Goal: Download file/media

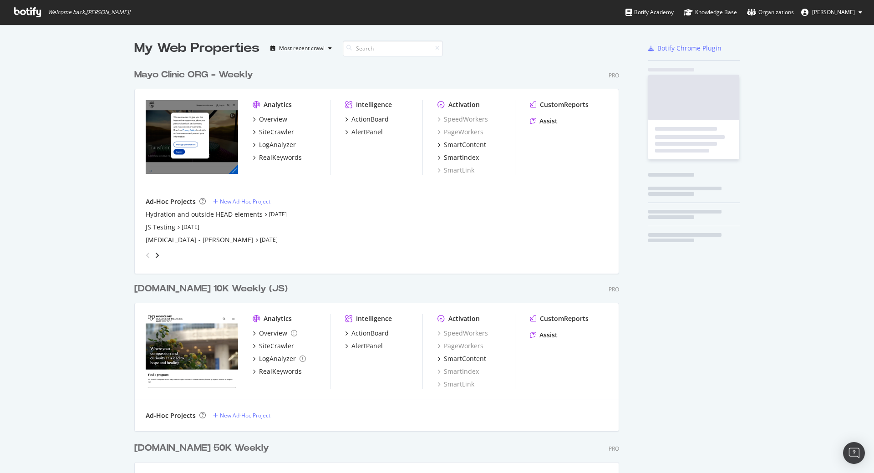
scroll to position [1293, 485]
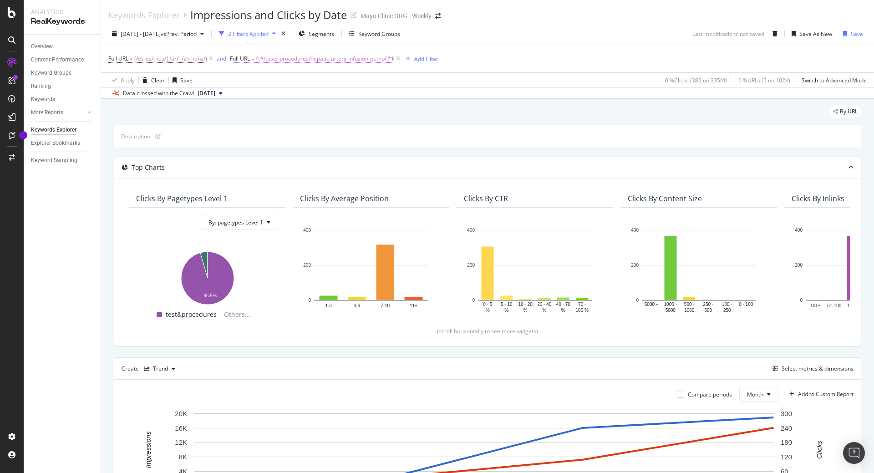
click at [354, 57] on span "^.*/tests-procedures/hepatic-artery-infusion-pump/.*$" at bounding box center [325, 58] width 138 height 13
click at [293, 94] on input "/tests-procedures/hepatic-artery-infusion-pump/" at bounding box center [281, 96] width 86 height 15
click at [375, 101] on div "By URL Description: Top Charts Clicks By pagetypes Level 1 By: pagetypes Level …" at bounding box center [487, 370] width 773 height 542
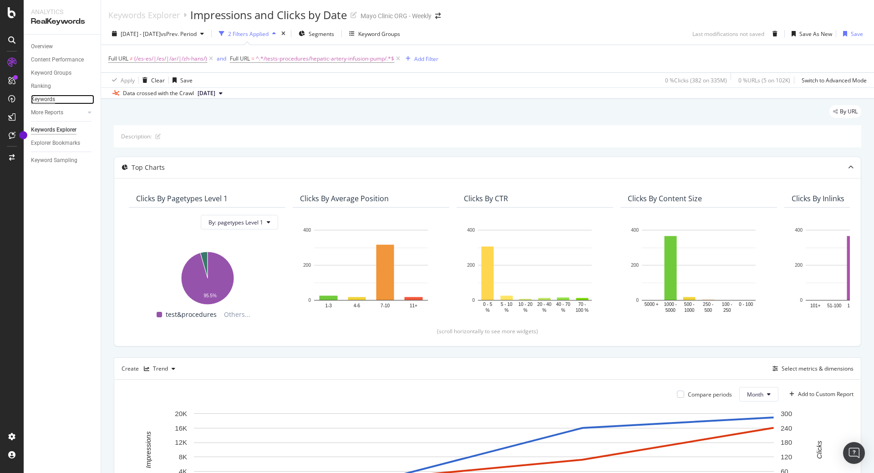
click at [48, 98] on div "Keywords" at bounding box center [43, 100] width 24 height 10
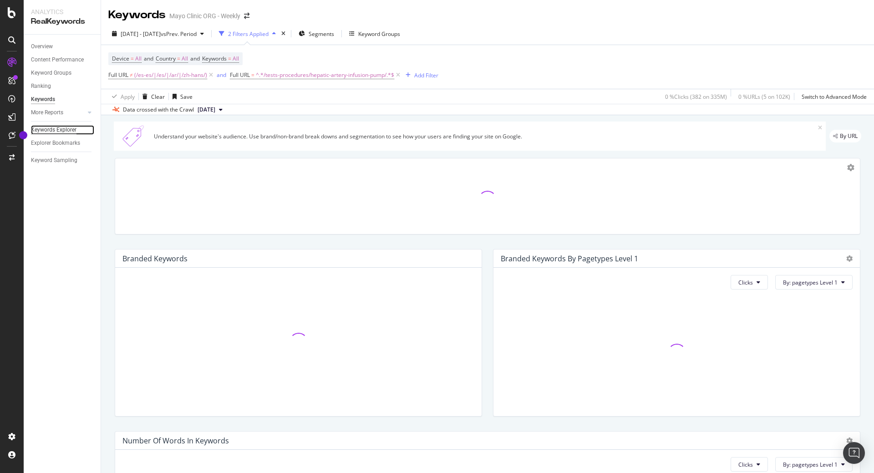
click at [52, 130] on div "Keywords Explorer" at bounding box center [53, 130] width 45 height 10
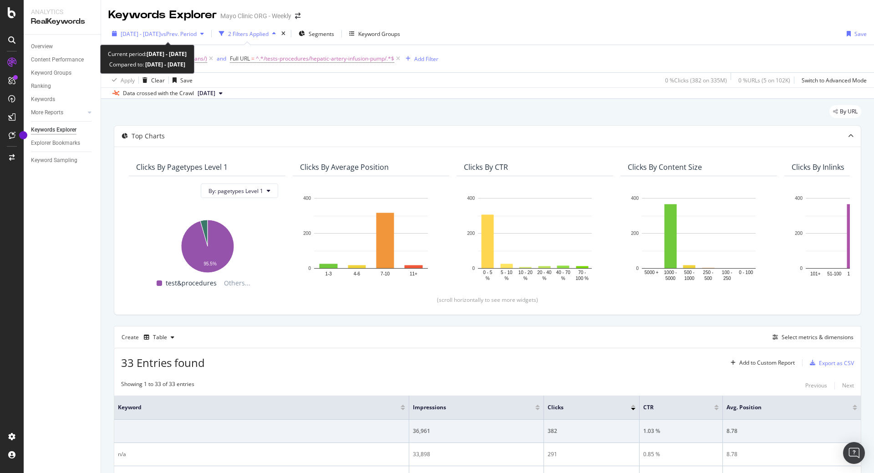
click at [197, 35] on span "vs Prev. Period" at bounding box center [179, 34] width 36 height 8
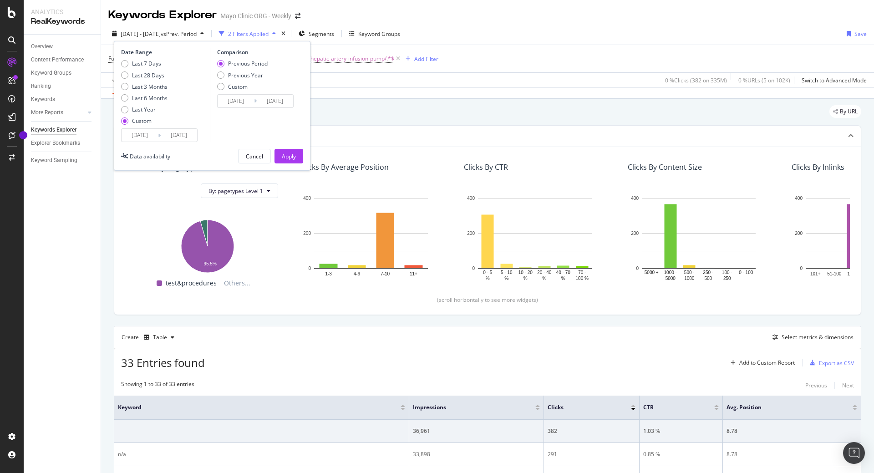
click at [145, 135] on input "2025/04/01" at bounding box center [139, 135] width 36 height 13
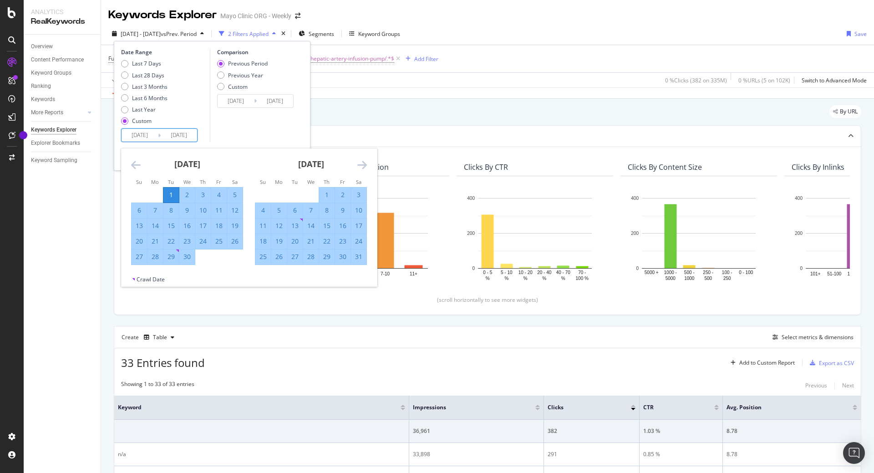
click at [361, 161] on icon "Move forward to switch to the next month." at bounding box center [362, 164] width 10 height 11
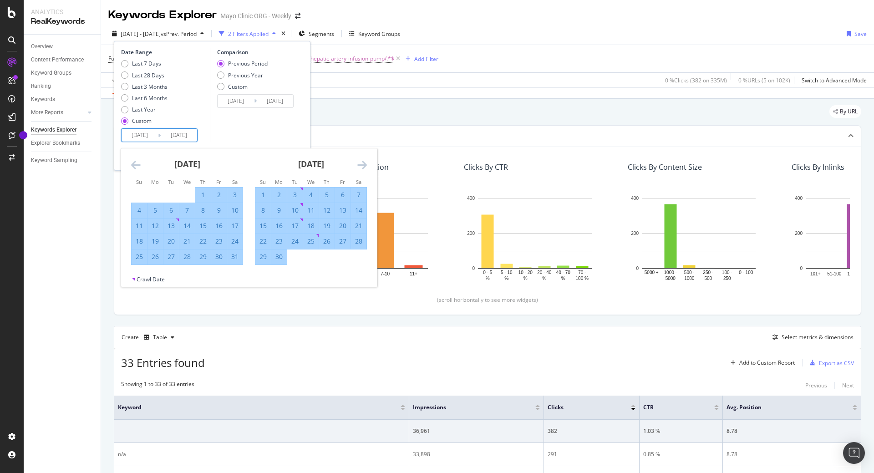
click at [361, 161] on icon "Move forward to switch to the next month." at bounding box center [362, 164] width 10 height 11
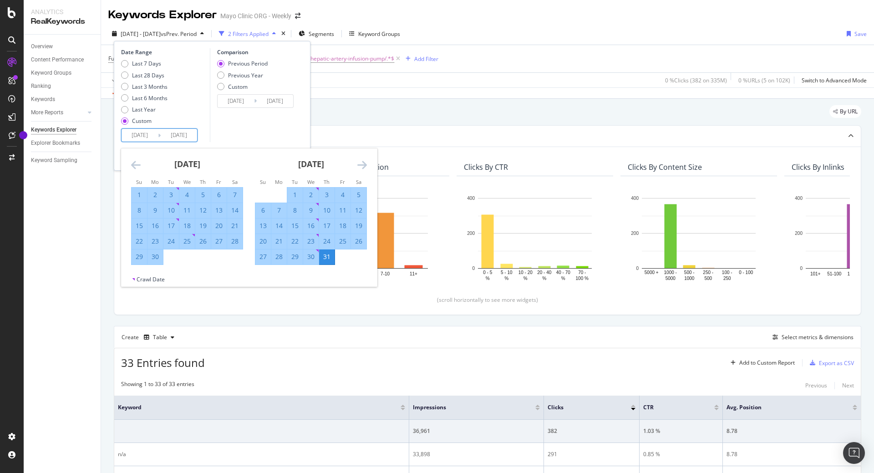
click at [293, 194] on div "1" at bounding box center [294, 194] width 15 height 9
type input "2025/07/01"
type input "2025/05/31"
type input "2025/06/30"
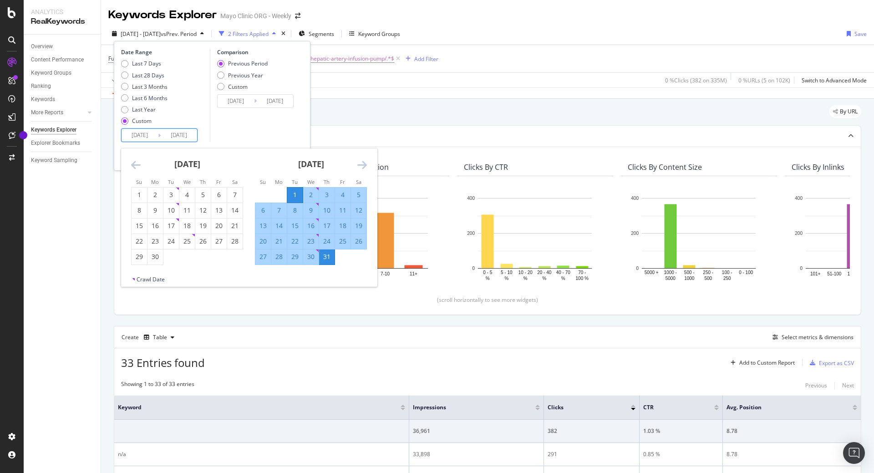
click at [323, 256] on div "31" at bounding box center [326, 256] width 15 height 9
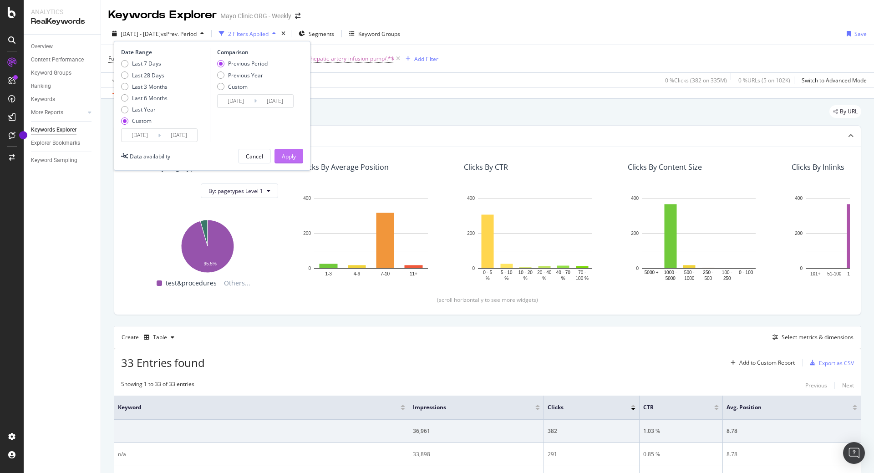
click at [293, 160] on div "Apply" at bounding box center [289, 156] width 14 height 8
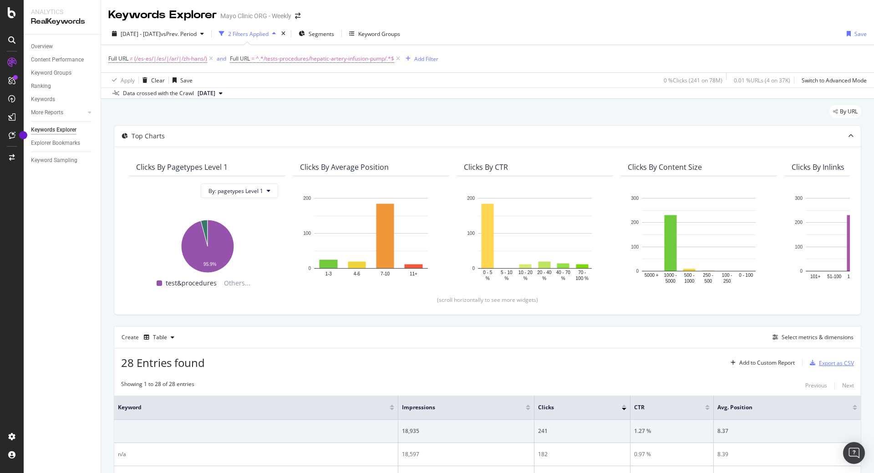
click at [833, 363] on div "Export as CSV" at bounding box center [835, 363] width 35 height 8
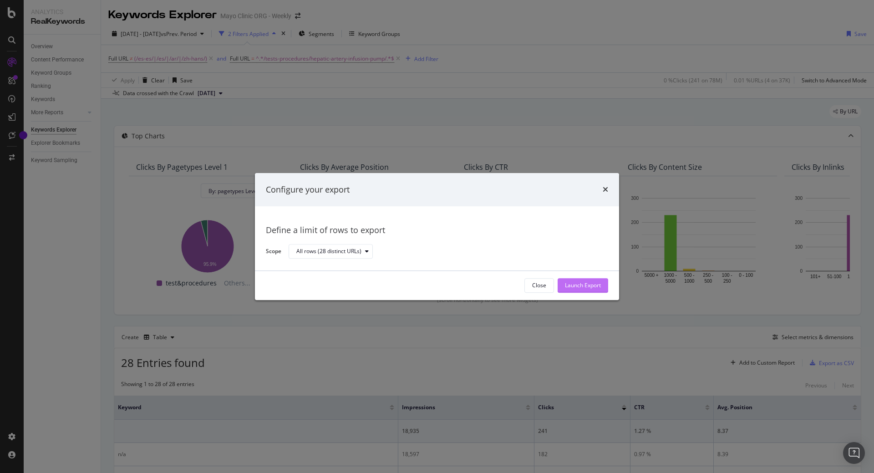
click at [588, 291] on div "Launch Export" at bounding box center [583, 285] width 36 height 14
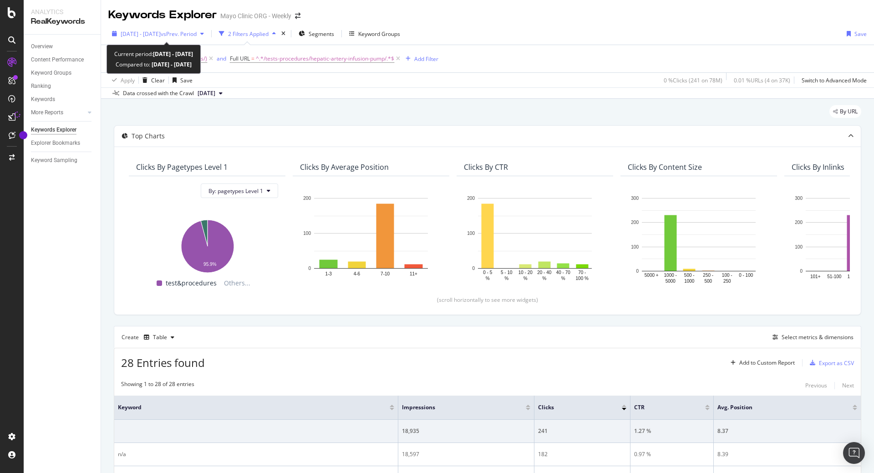
click at [161, 35] on span "2025 Jul. 1st - Jul. 31st" at bounding box center [141, 34] width 40 height 8
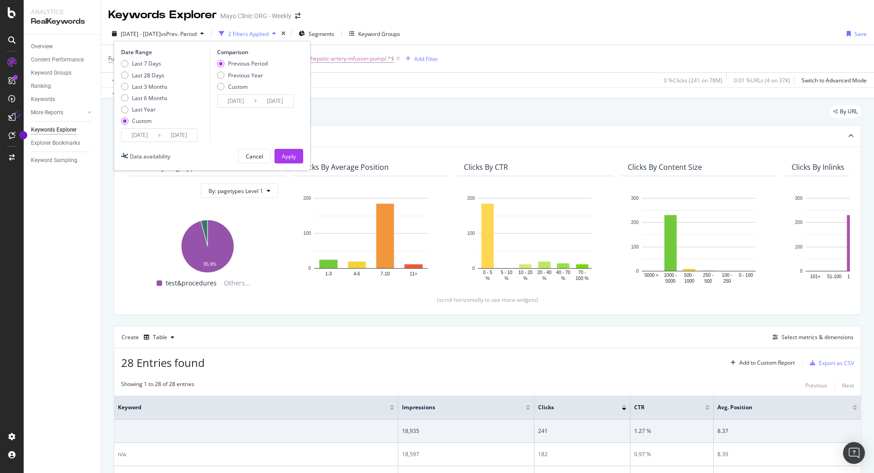
click at [140, 133] on input "2025/07/01" at bounding box center [139, 135] width 36 height 13
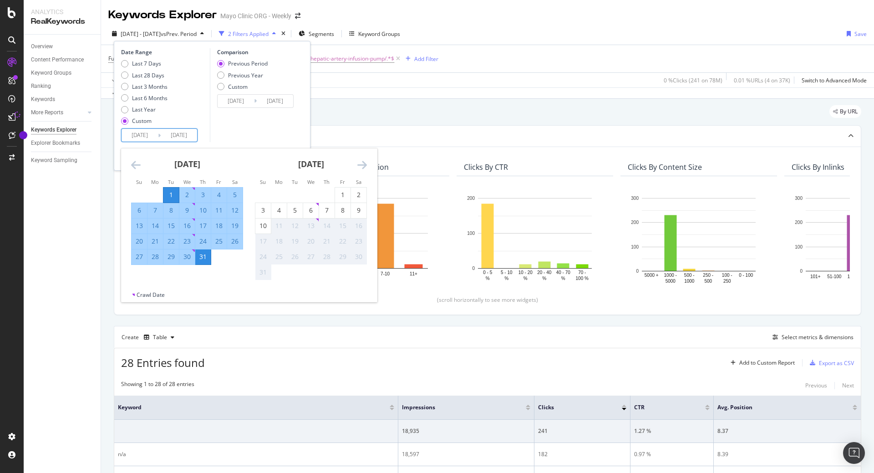
click at [134, 167] on icon "Move backward to switch to the previous month." at bounding box center [136, 164] width 10 height 11
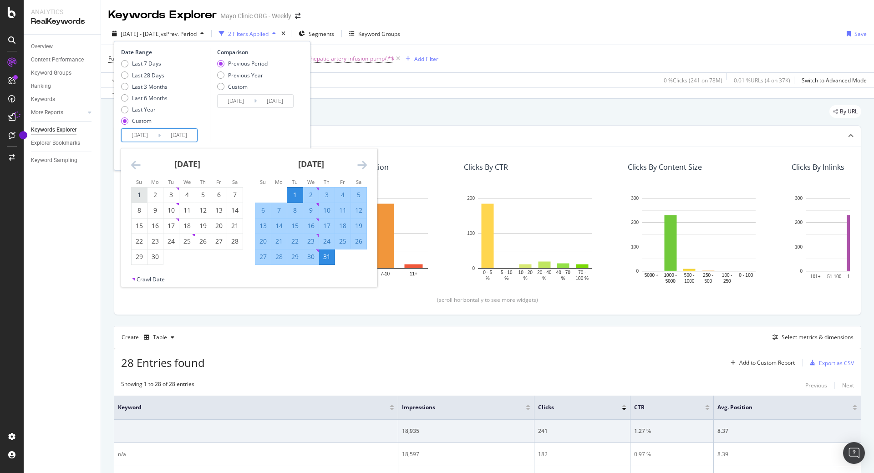
click at [142, 198] on div "1" at bounding box center [138, 194] width 15 height 9
type input "2025/06/01"
type input "2025/04/01"
type input "2025/05/31"
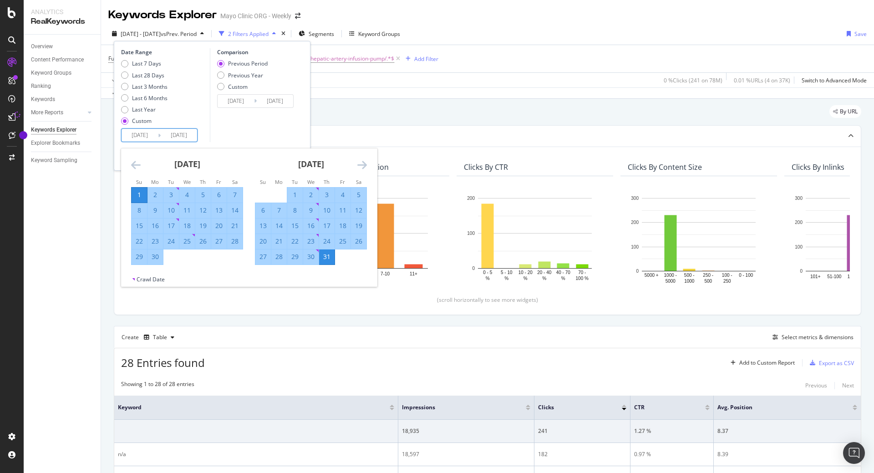
click at [157, 258] on div "30" at bounding box center [154, 256] width 15 height 9
type input "2025/06/30"
type input "2025/05/02"
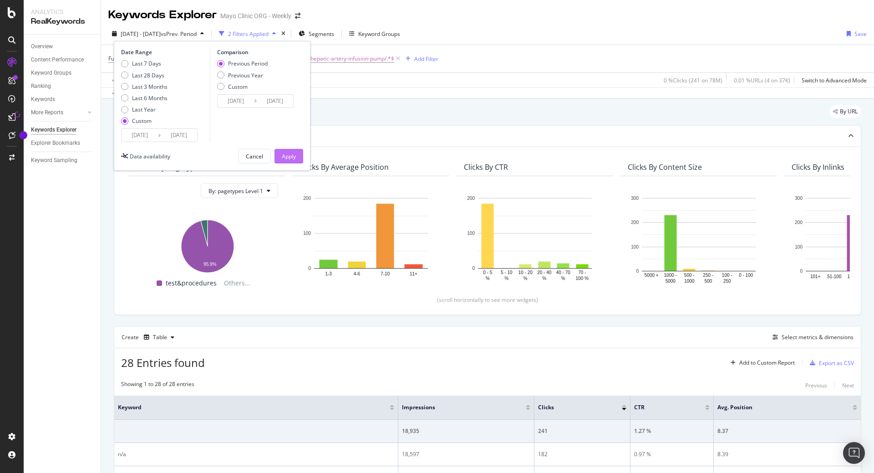
click at [286, 150] on div "Apply" at bounding box center [289, 156] width 14 height 14
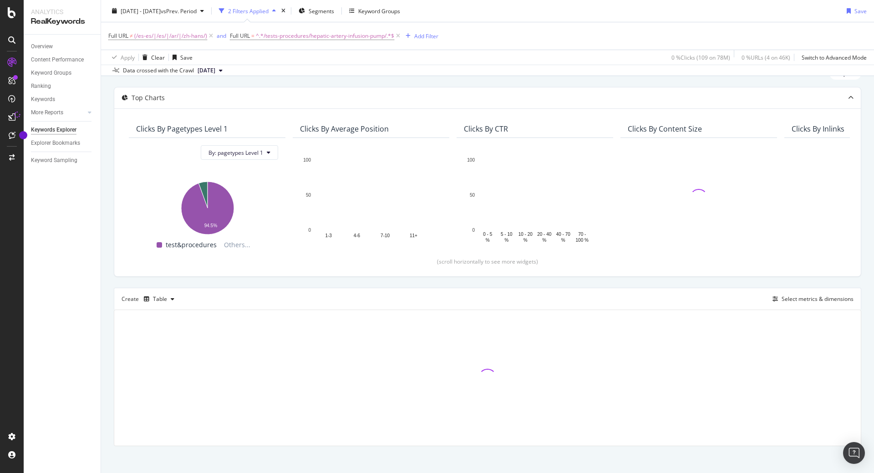
scroll to position [43, 0]
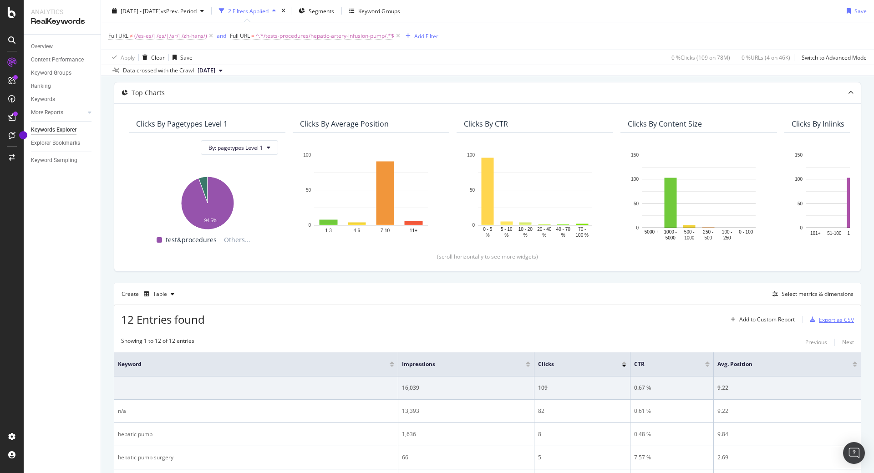
click at [828, 318] on div "Export as CSV" at bounding box center [835, 320] width 35 height 8
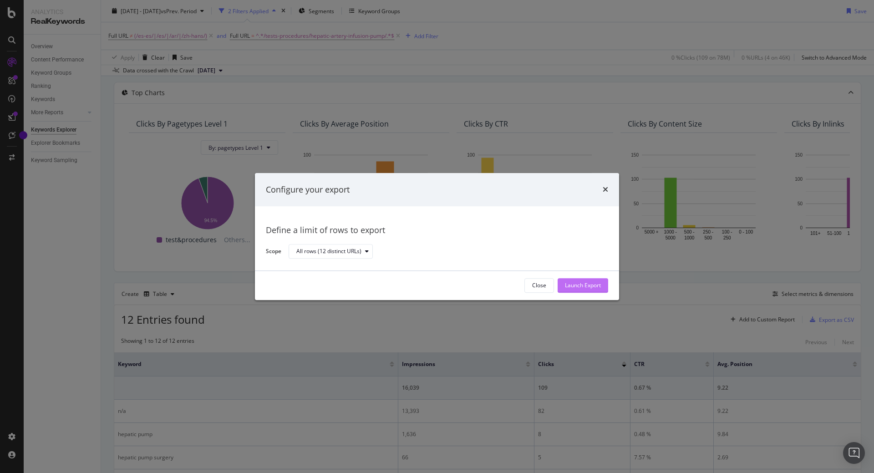
click at [595, 280] on div "Launch Export" at bounding box center [583, 285] width 36 height 14
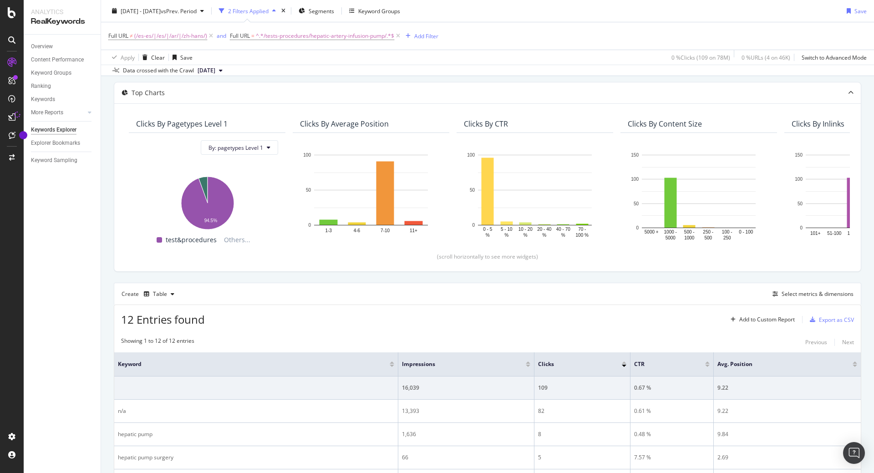
click at [707, 14] on div "2025 Jun. 1st - Jun. 30th vs Prev. Period 2 Filters Applied Segments Keyword Gr…" at bounding box center [487, 13] width 773 height 18
